Goal: Navigation & Orientation: Find specific page/section

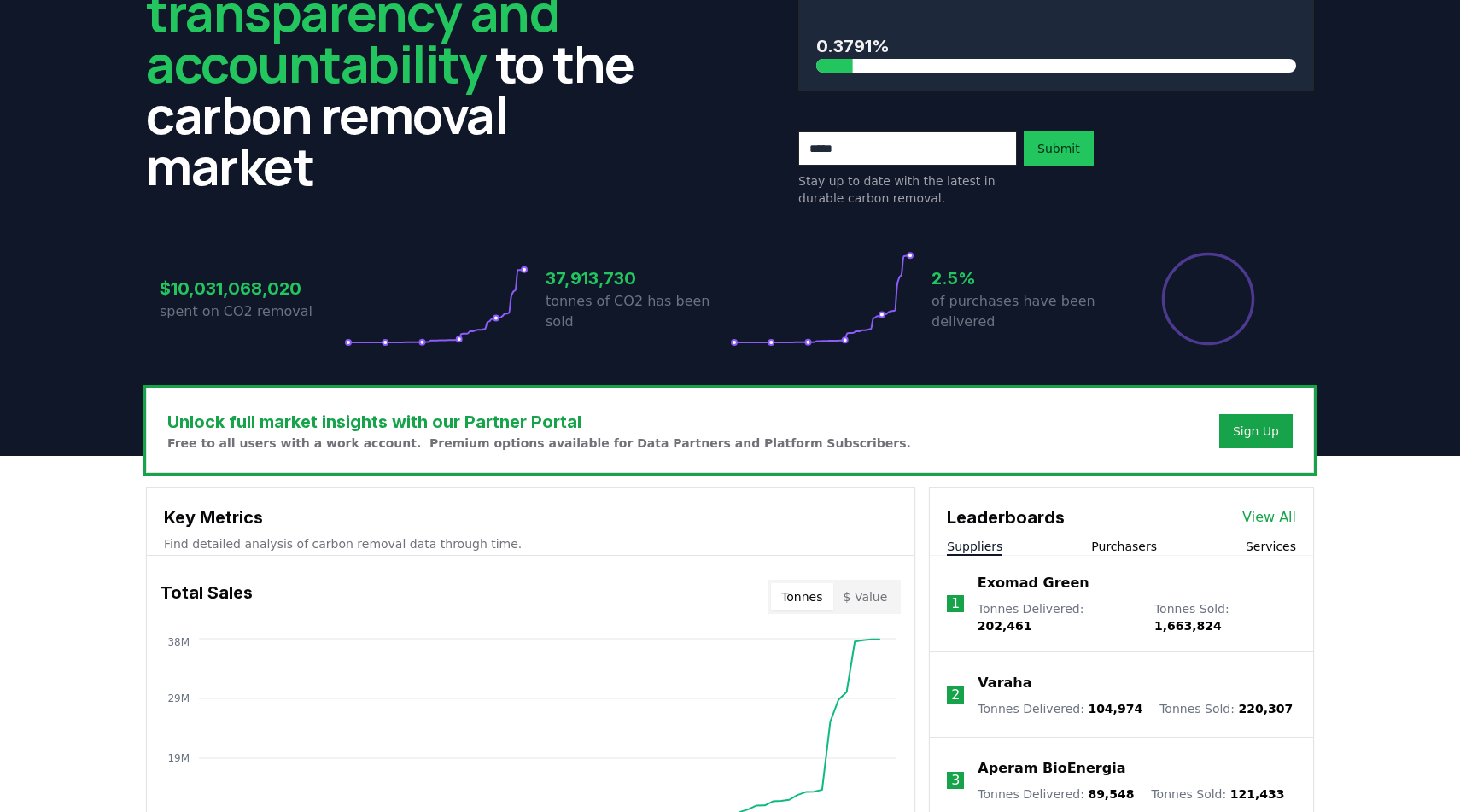
scroll to position [345, 0]
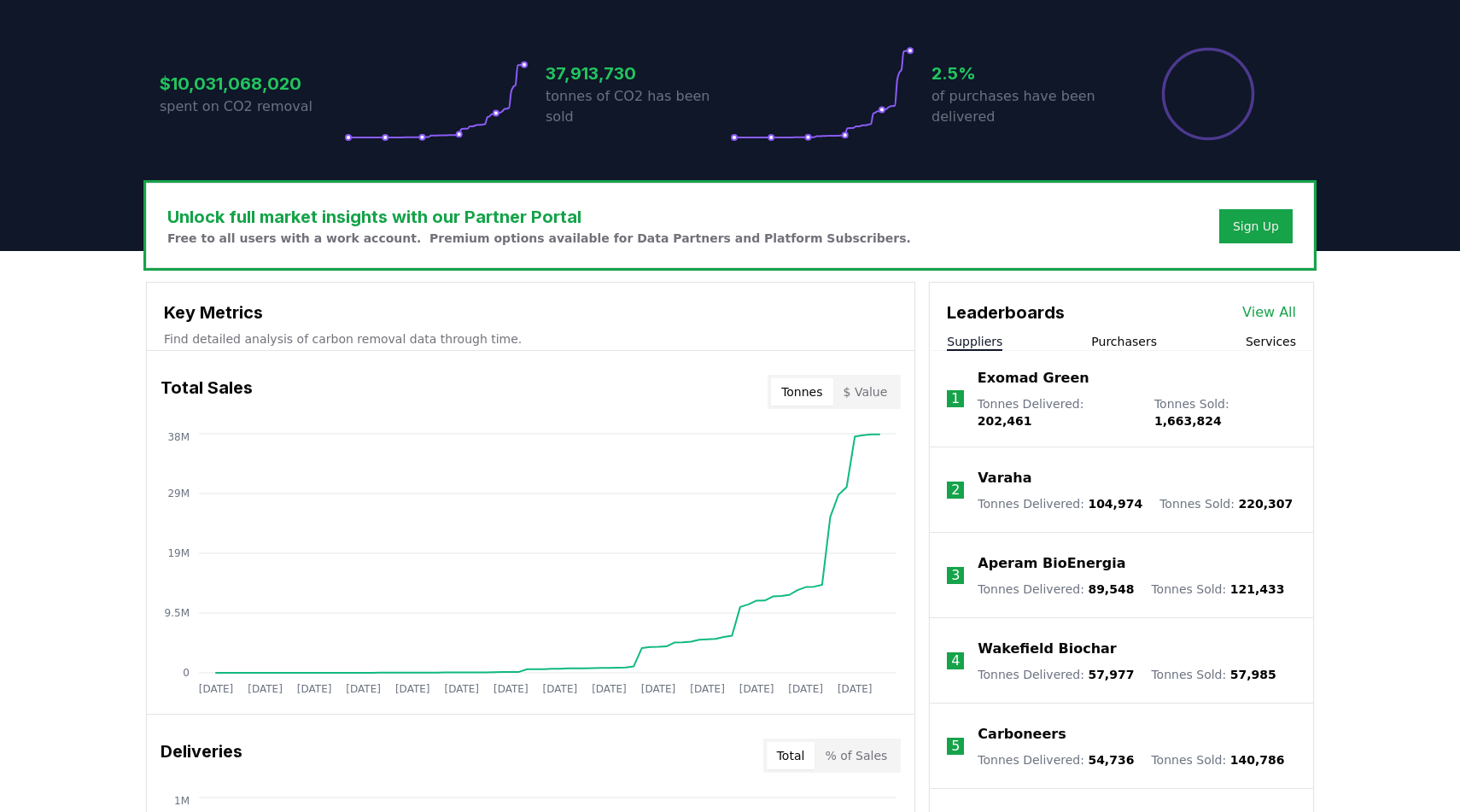
click at [1271, 317] on link "View All" at bounding box center [1269, 312] width 54 height 21
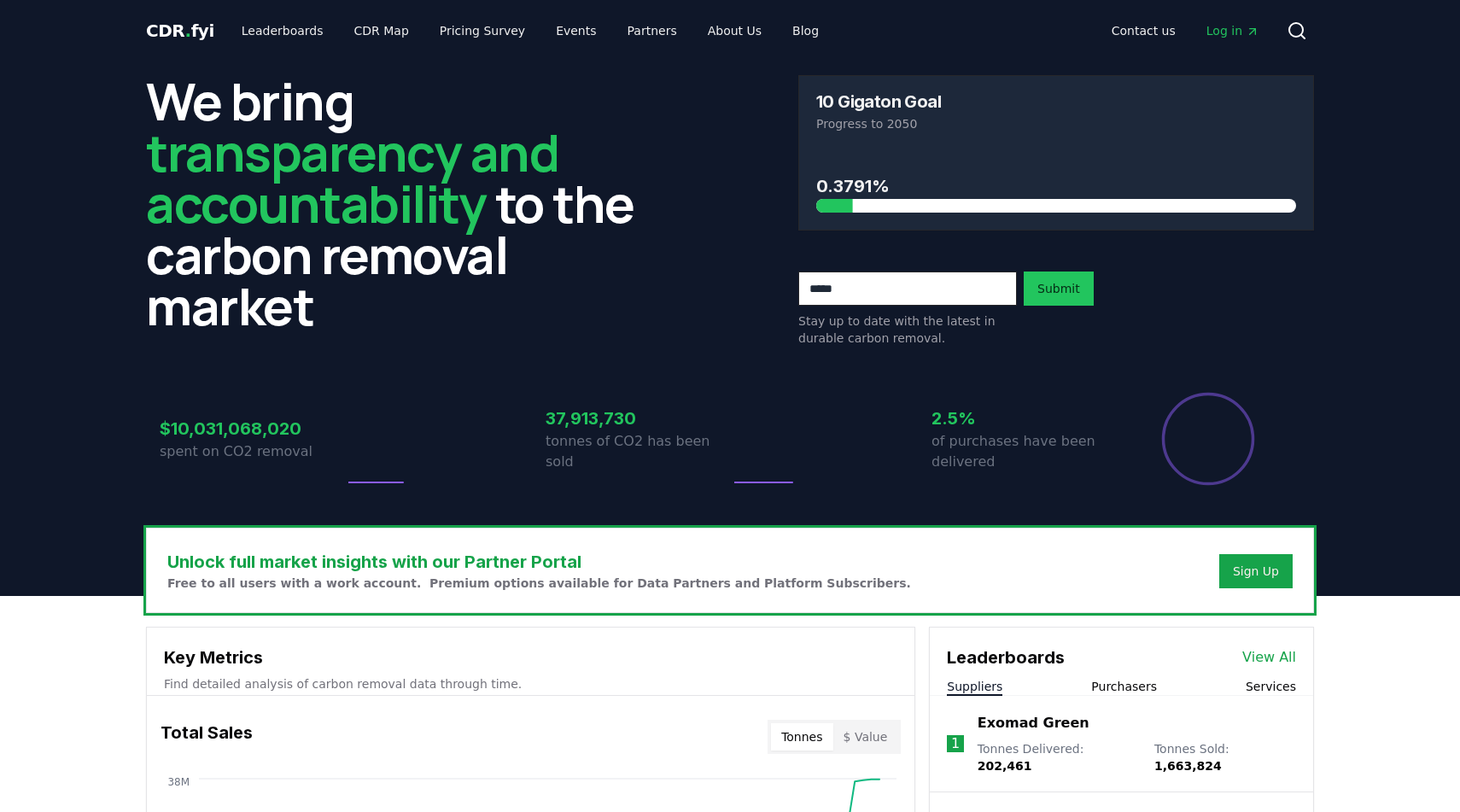
scroll to position [345, 0]
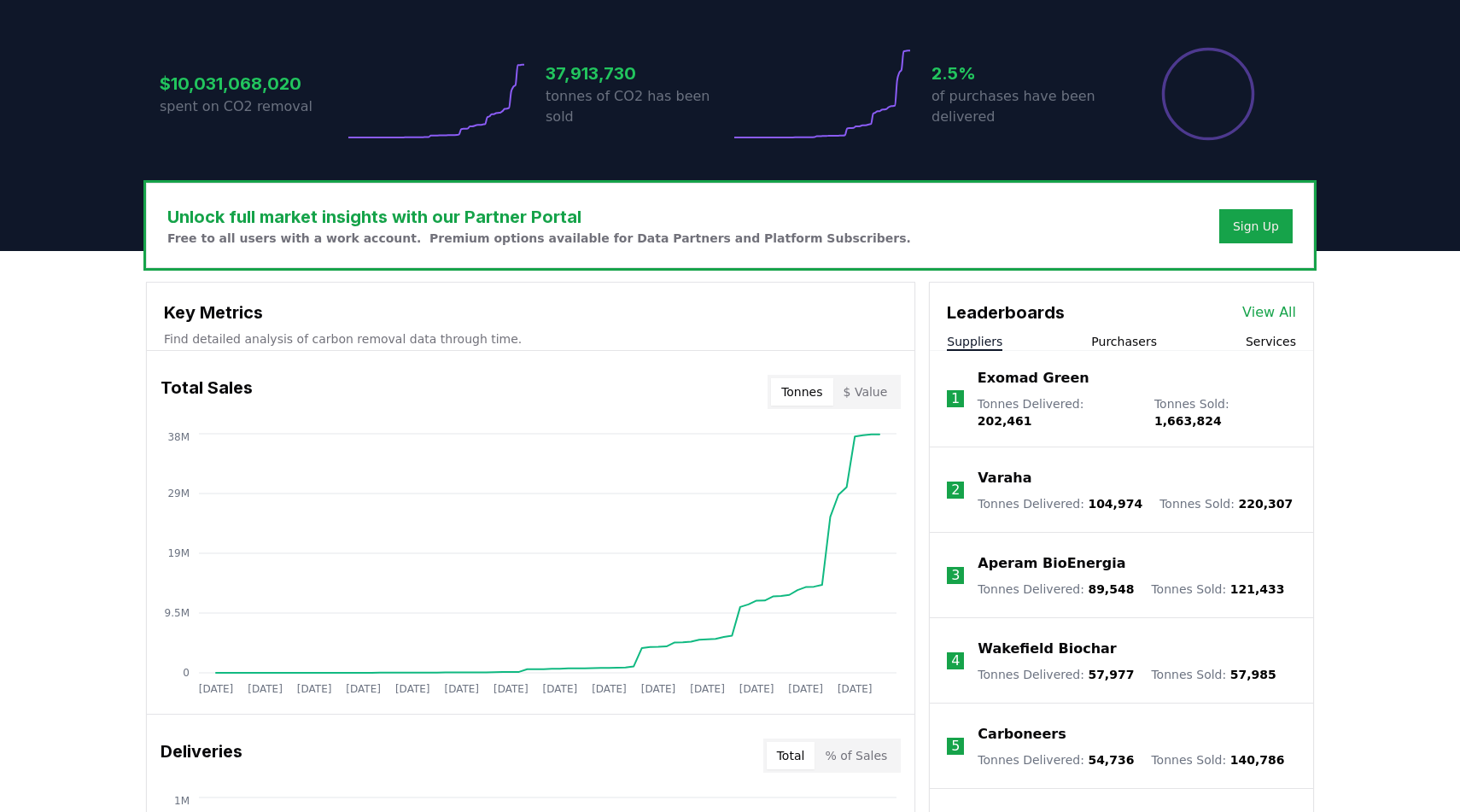
click at [1268, 346] on button "Services" at bounding box center [1270, 341] width 50 height 17
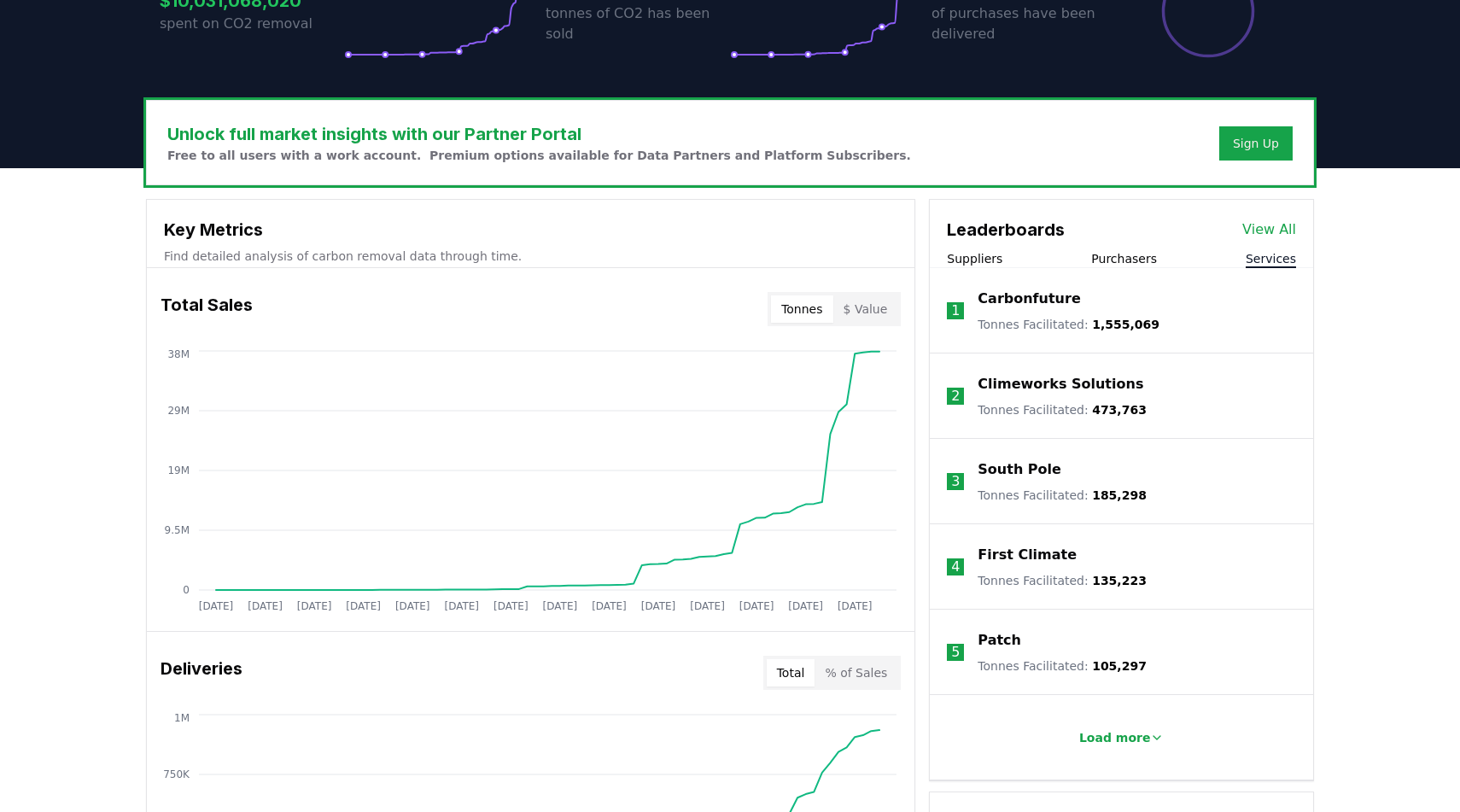
scroll to position [174, 0]
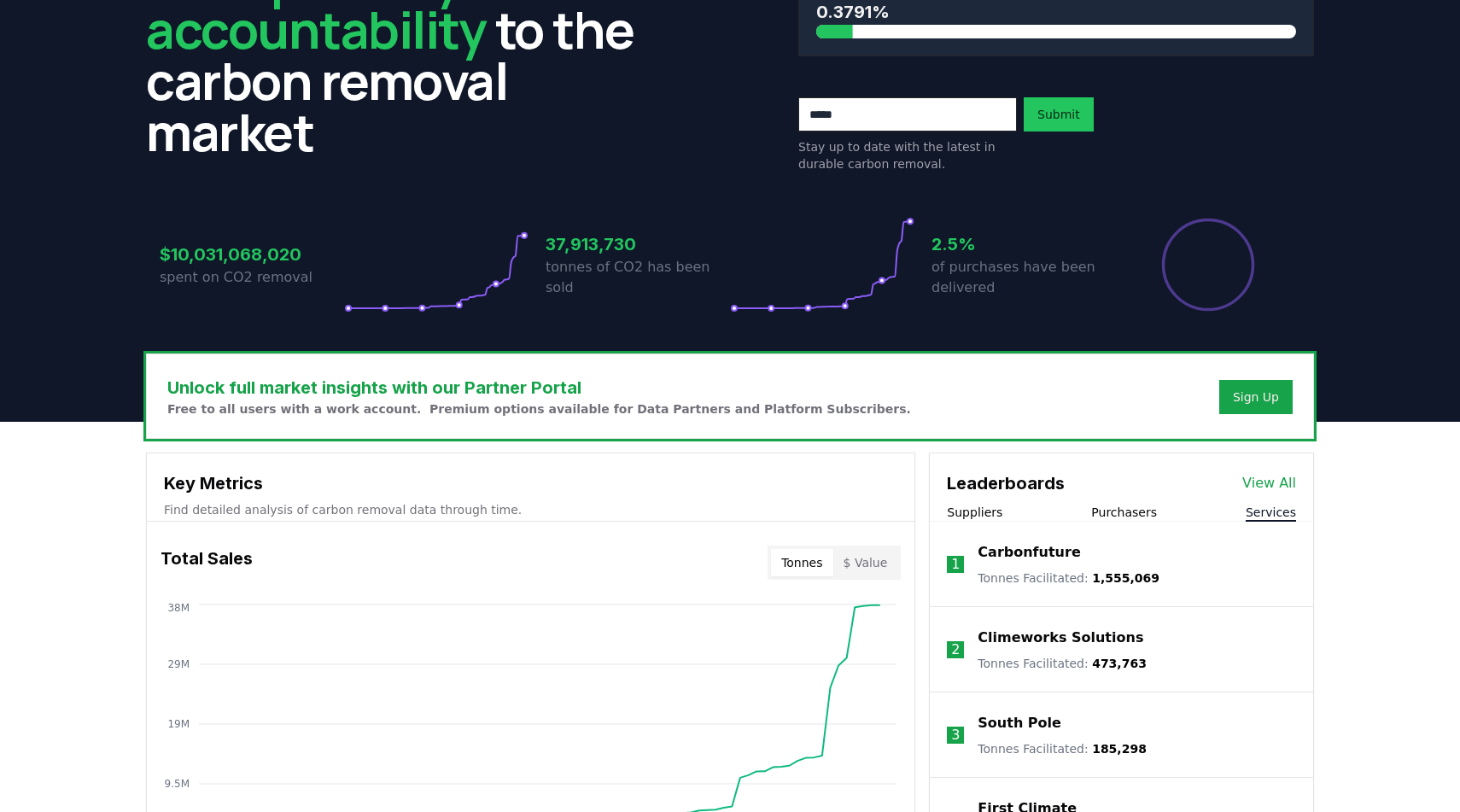
click at [981, 506] on button "Suppliers" at bounding box center [974, 512] width 55 height 17
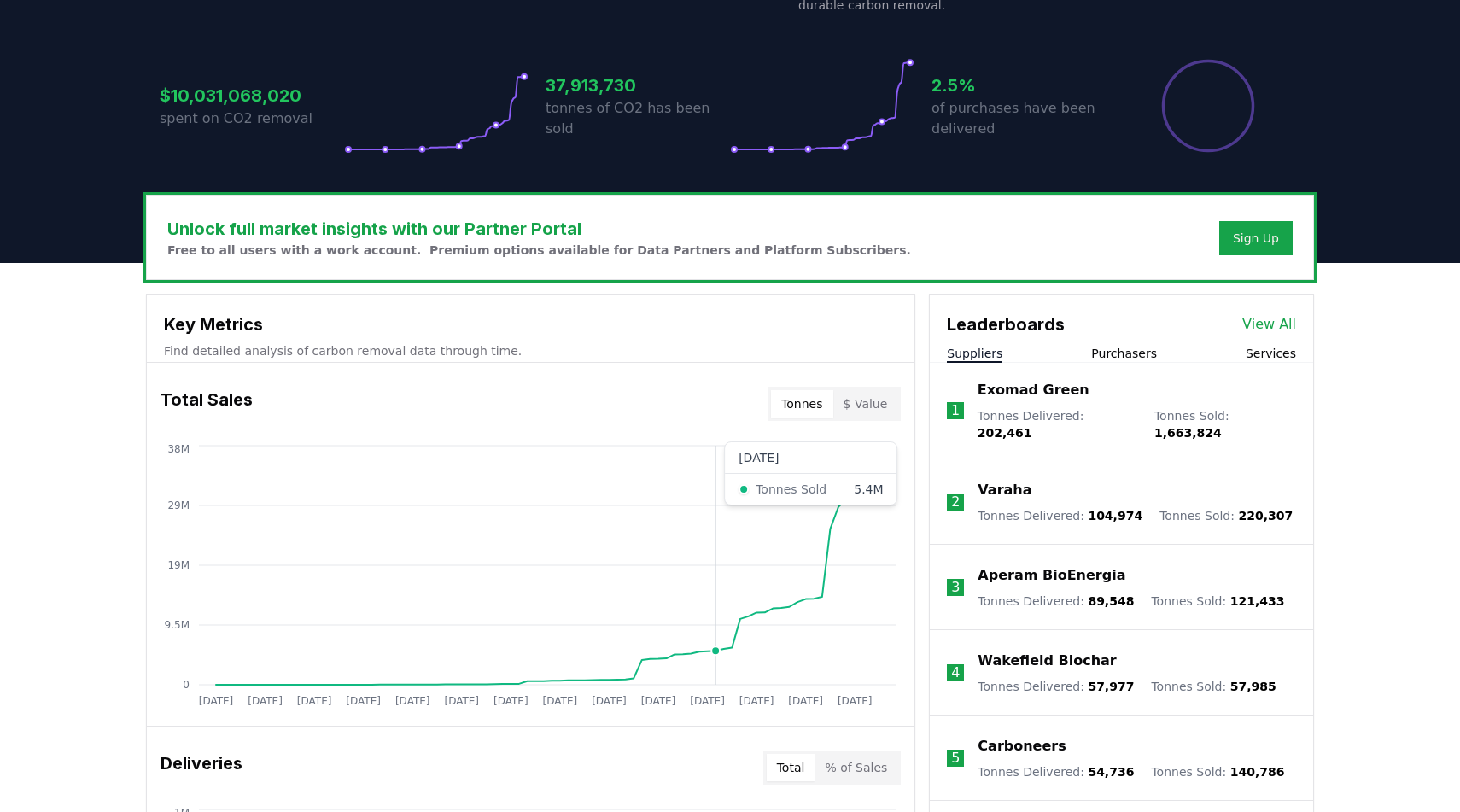
scroll to position [0, 0]
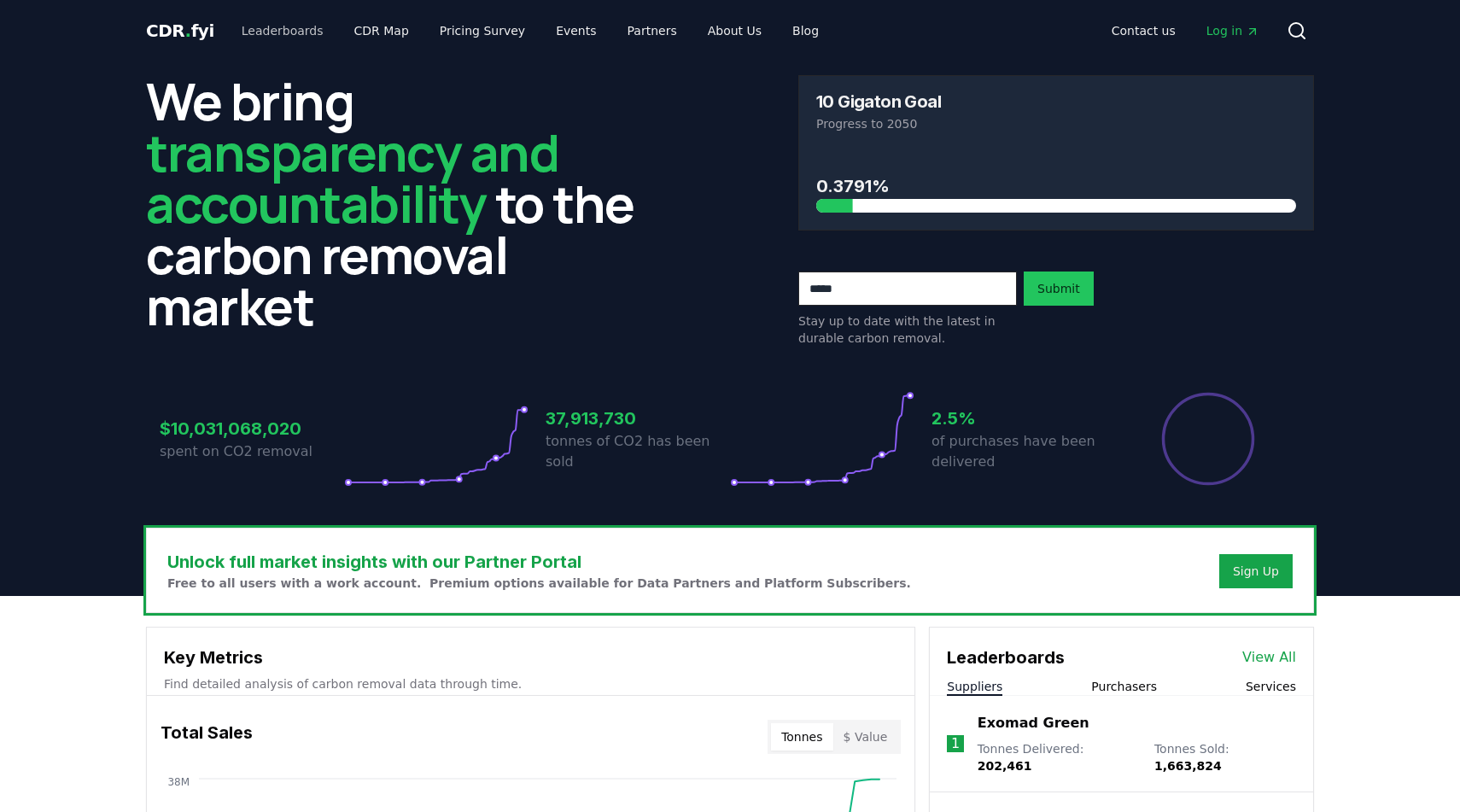
click at [288, 35] on link "Leaderboards" at bounding box center [283, 31] width 109 height 31
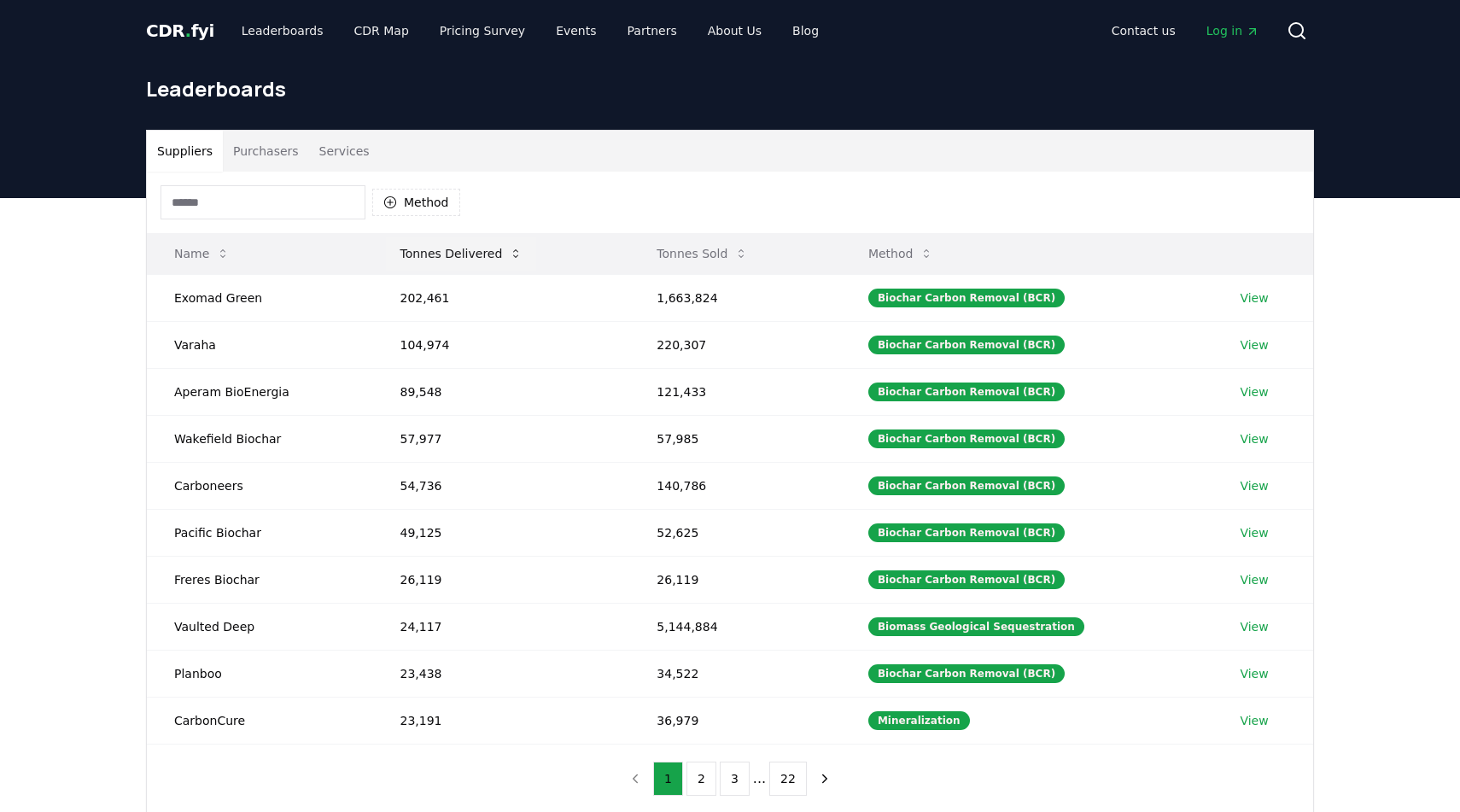
click at [479, 258] on button "Tonnes Delivered" at bounding box center [460, 254] width 150 height 35
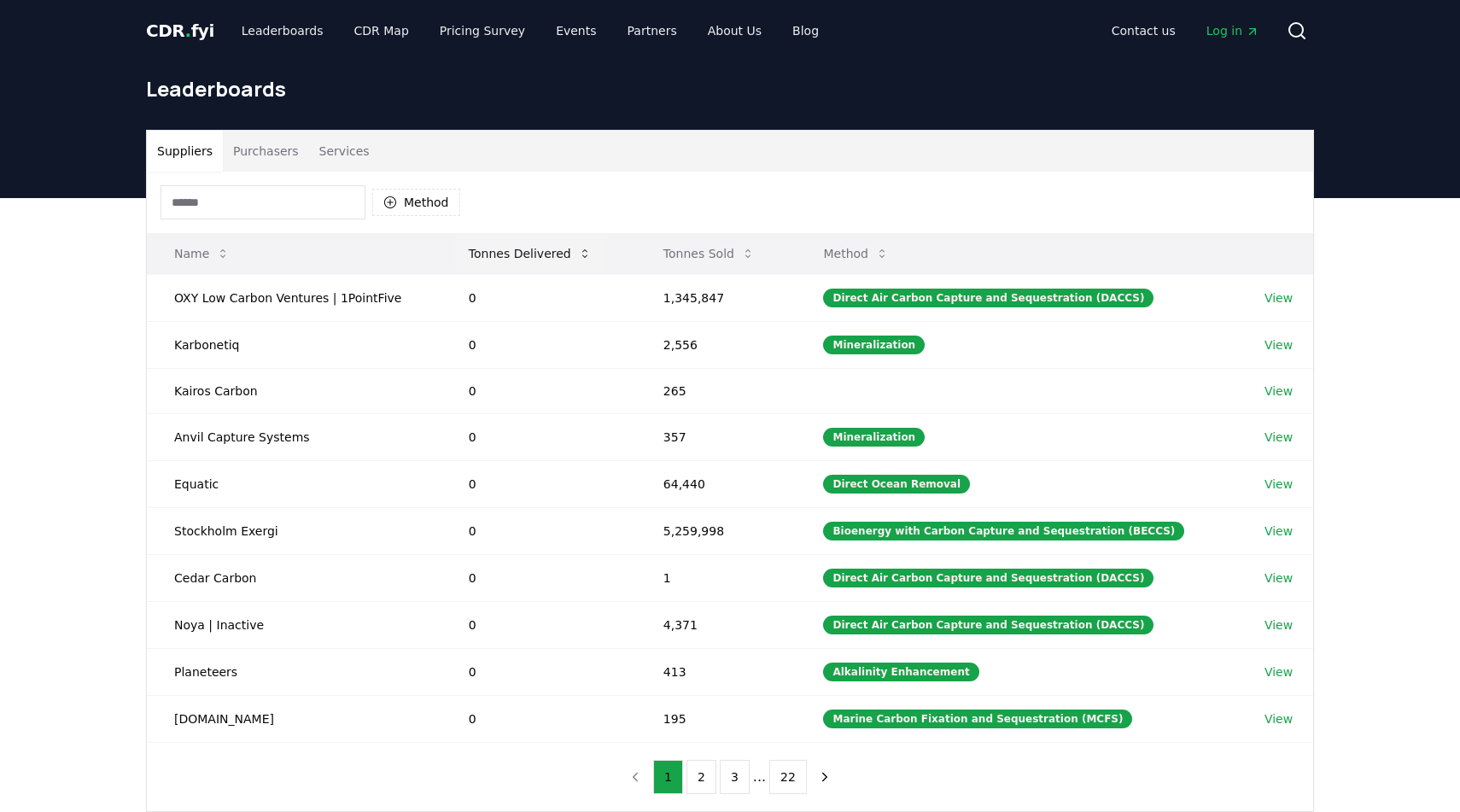
click at [499, 258] on button "Tonnes Delivered" at bounding box center [529, 254] width 150 height 35
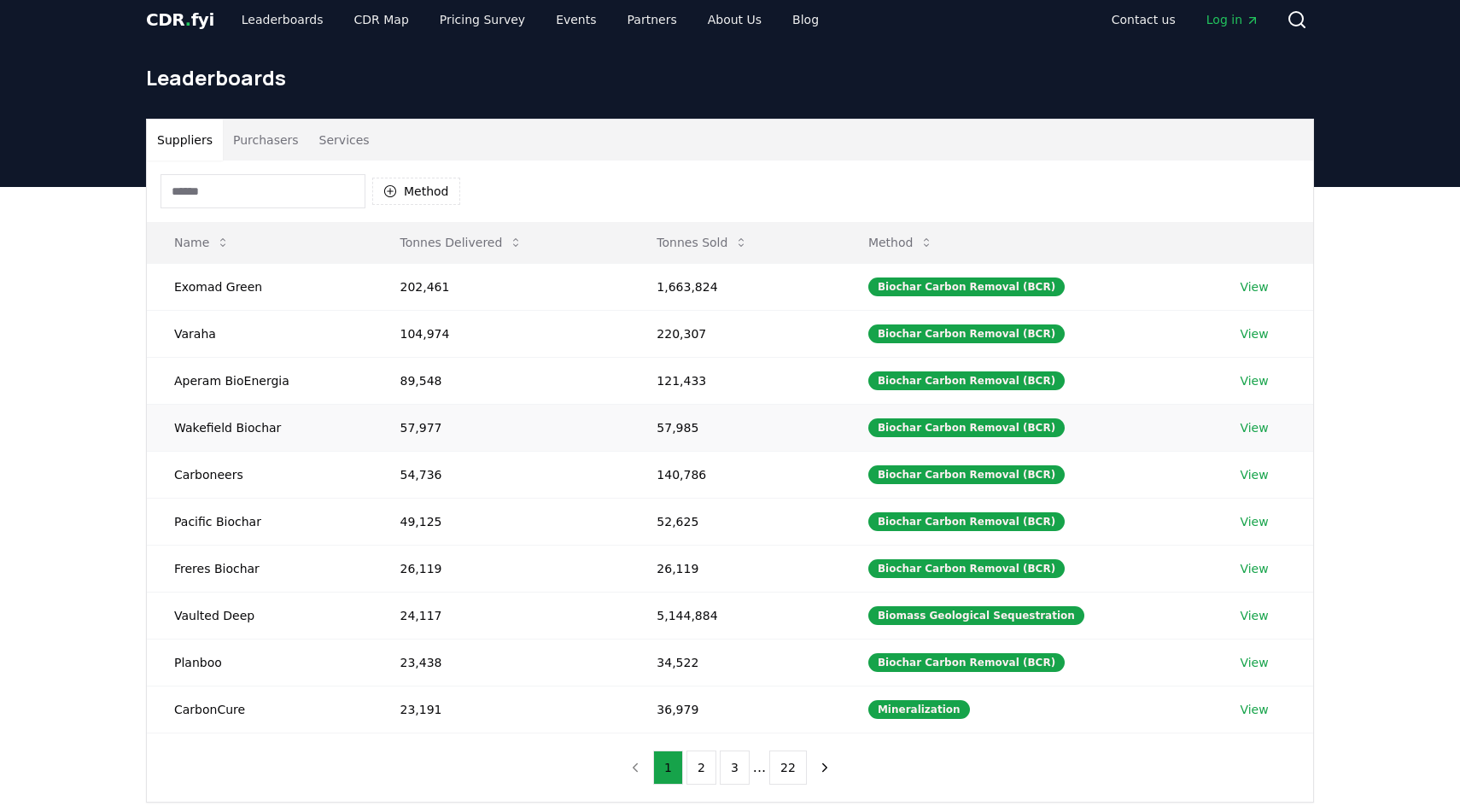
scroll to position [15, 0]
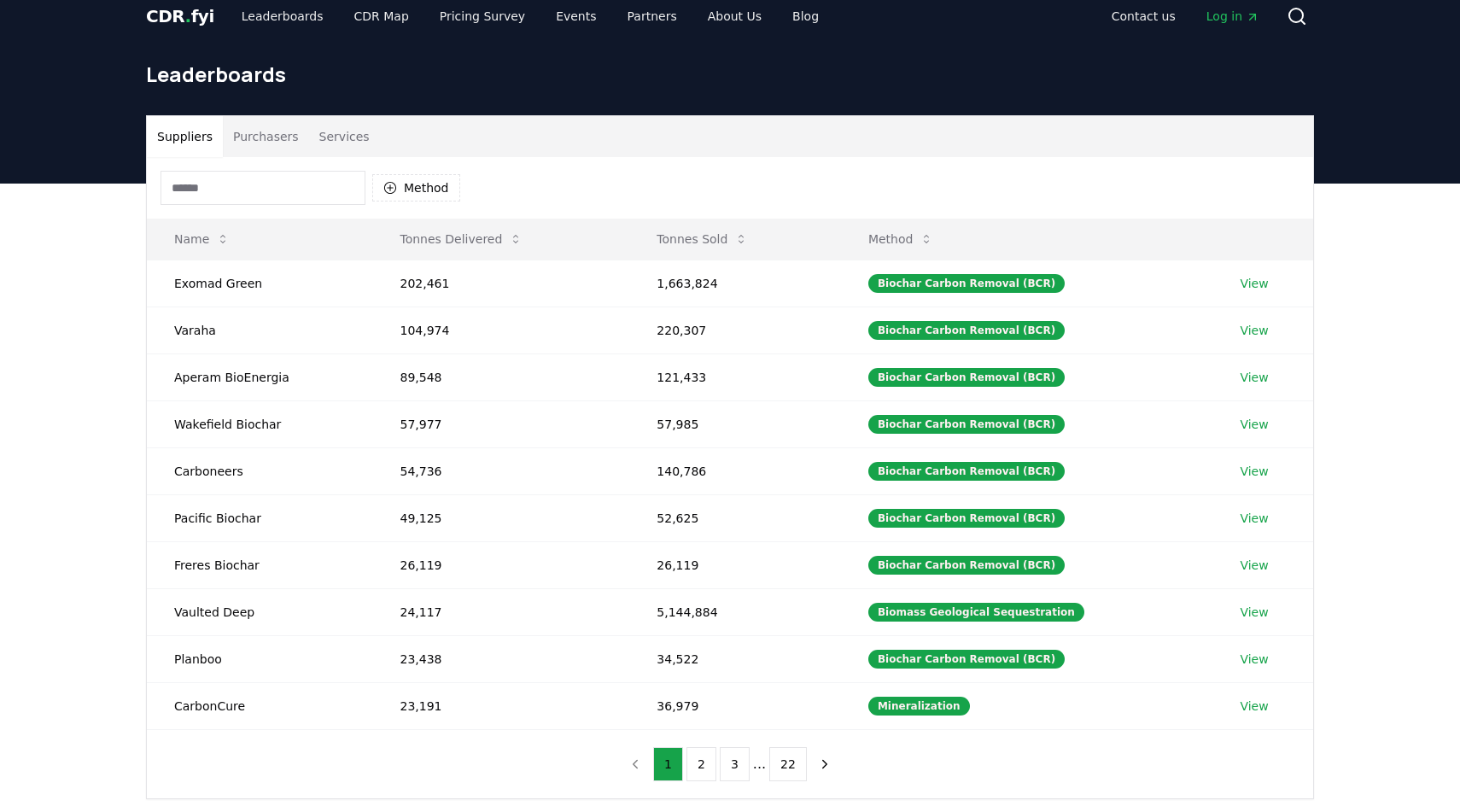
click at [438, 778] on div "Method Name Tonnes Delivered Tonnes Sold Method Exomad Green 202,461 1,663,824 …" at bounding box center [730, 477] width 1166 height 641
